Goal: Obtain resource: Download file/media

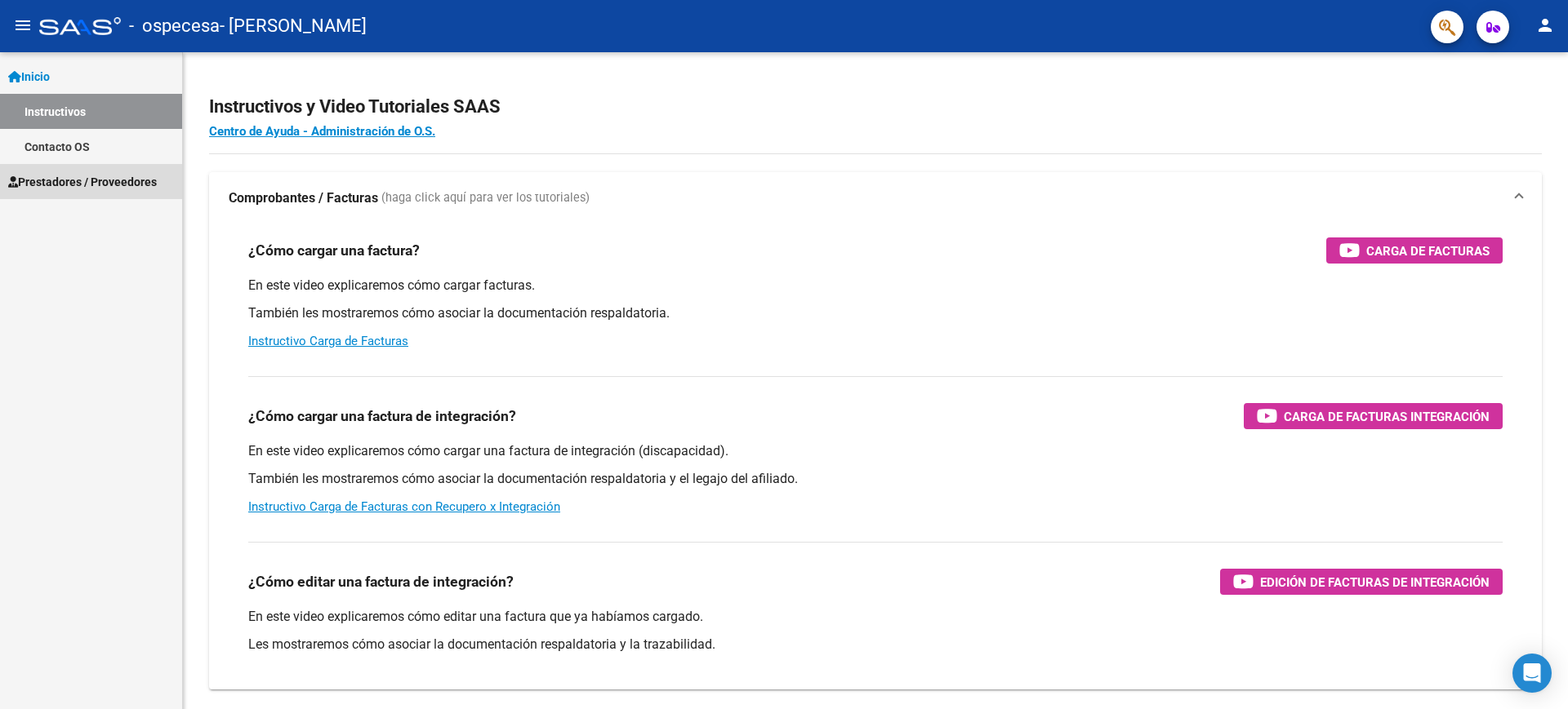
click at [100, 178] on span "Prestadores / Proveedores" at bounding box center [82, 181] width 148 height 18
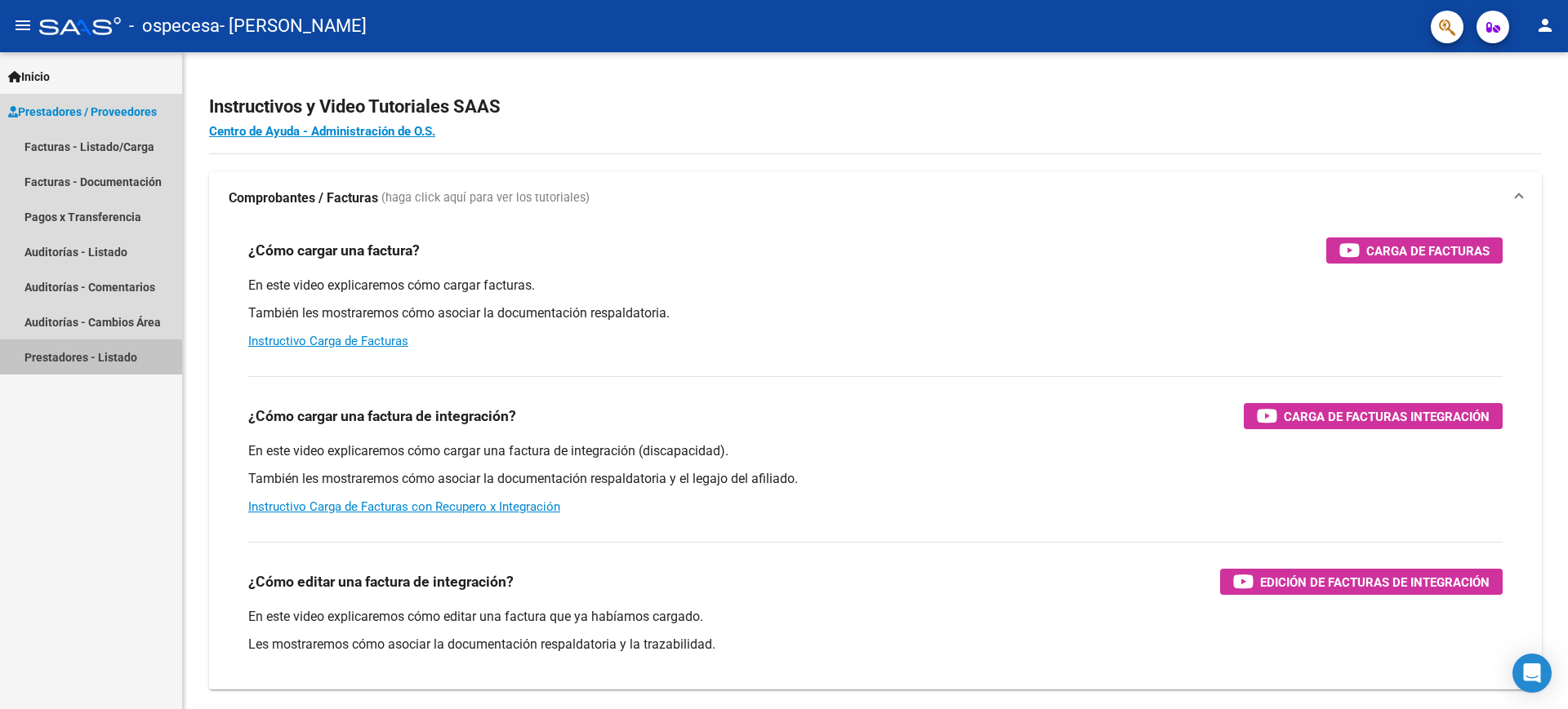
click at [125, 351] on link "Prestadores - Listado" at bounding box center [91, 357] width 182 height 35
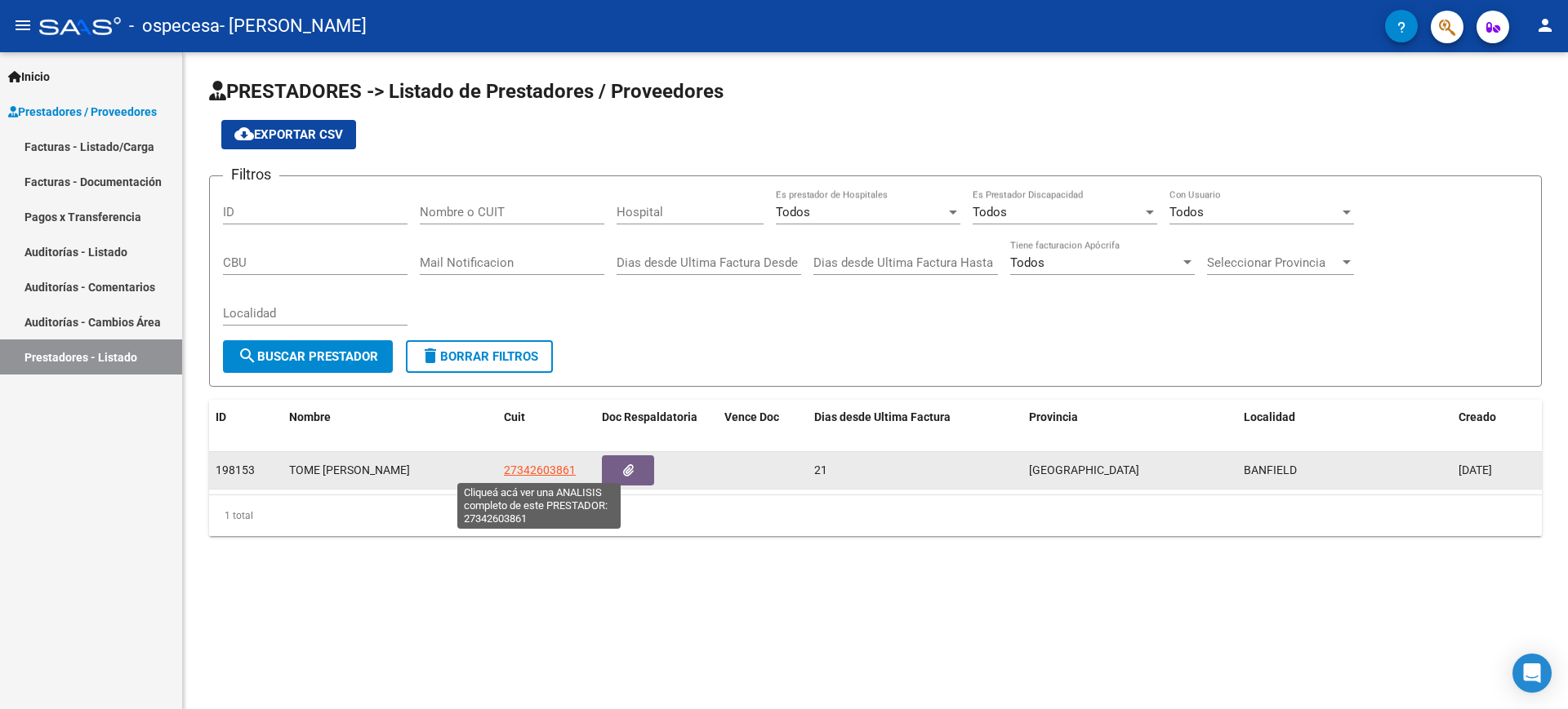
click at [558, 469] on span "27342603861" at bounding box center [540, 470] width 72 height 13
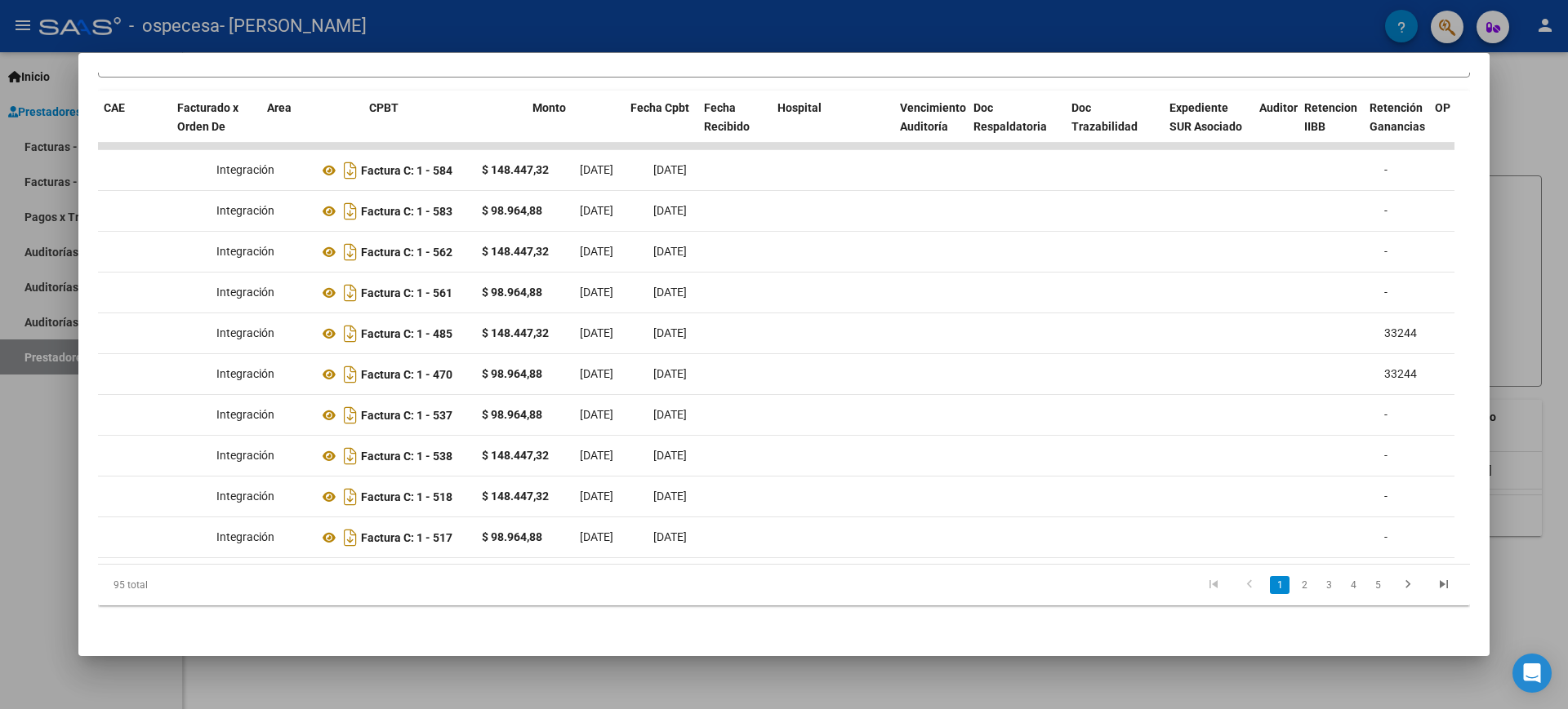
scroll to position [0, 136]
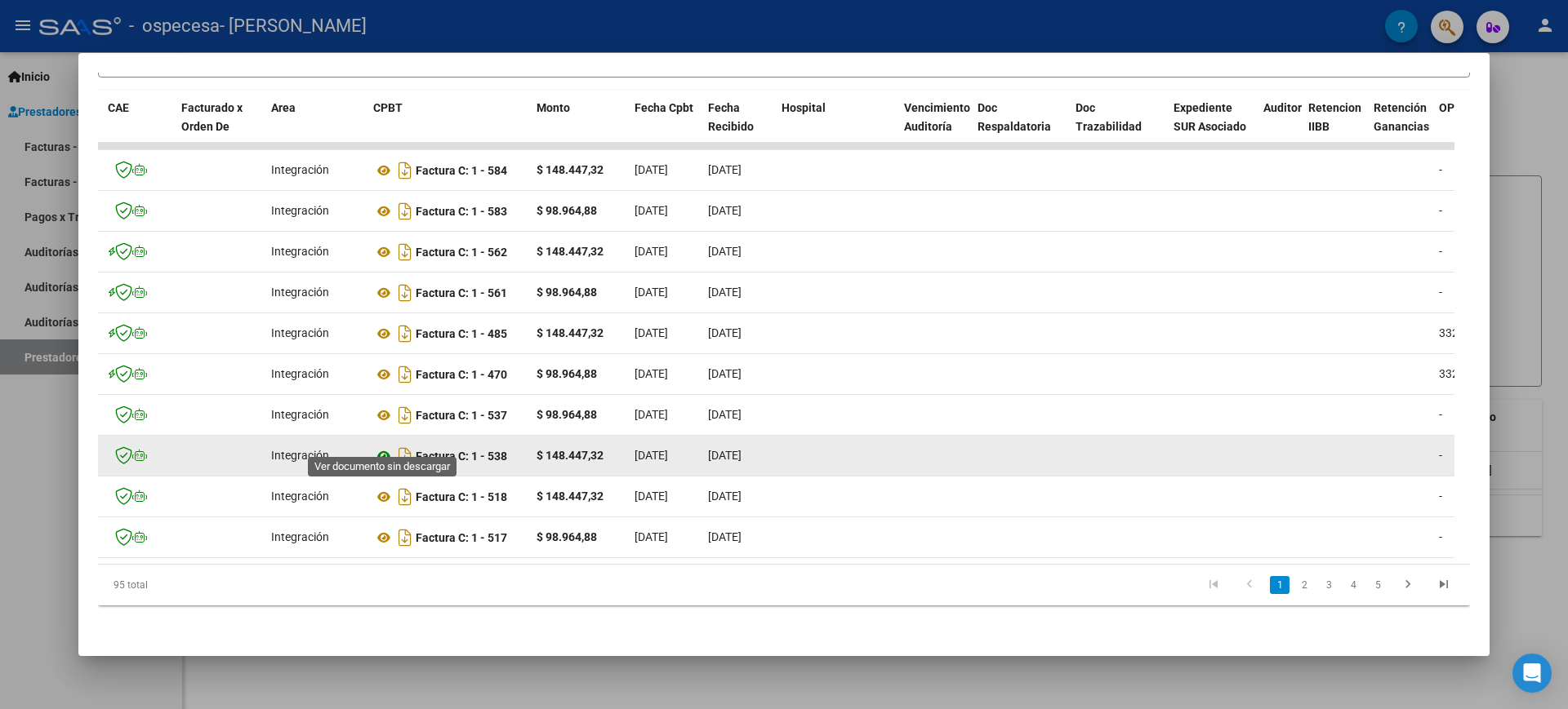
click at [380, 446] on icon at bounding box center [384, 456] width 21 height 19
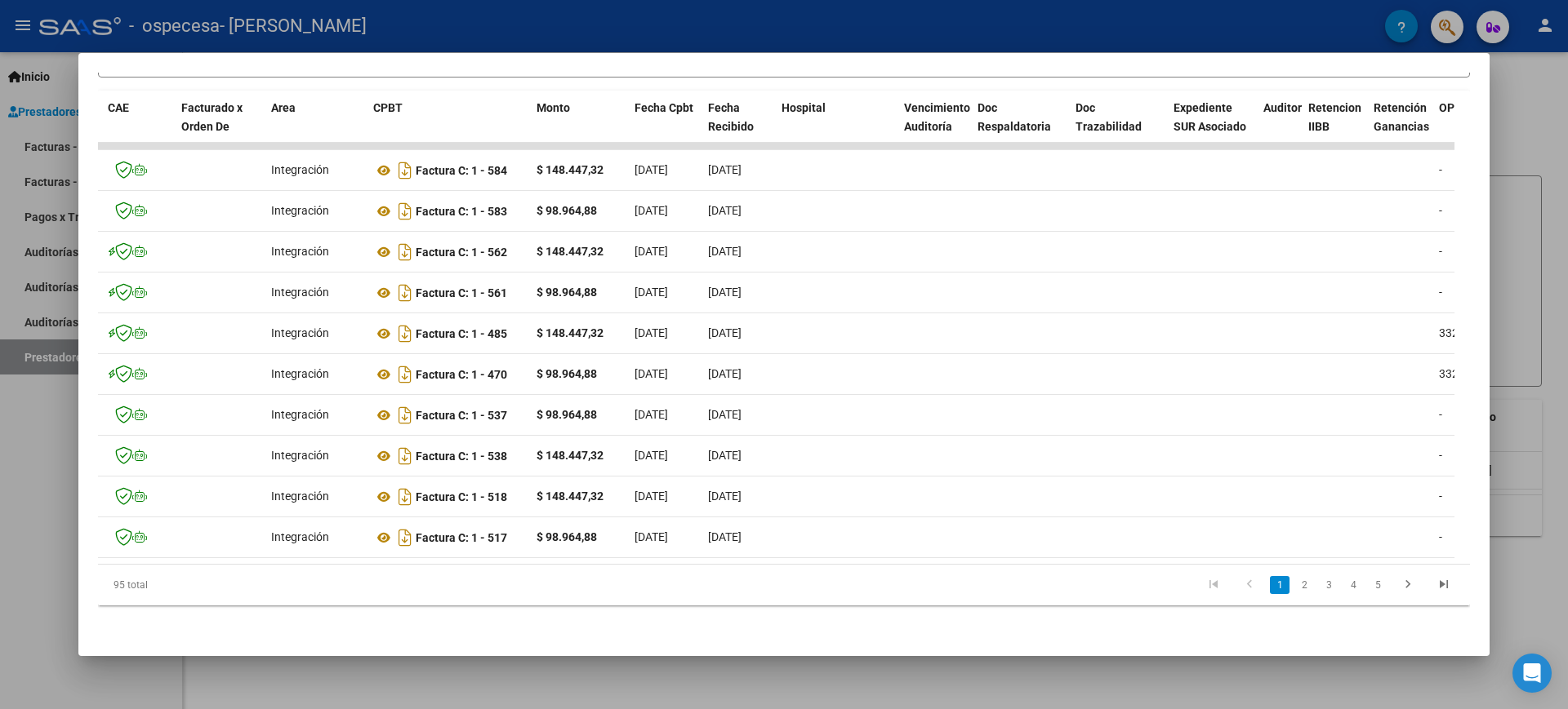
click at [1565, 301] on div at bounding box center [784, 354] width 1568 height 709
